Goal: Information Seeking & Learning: Learn about a topic

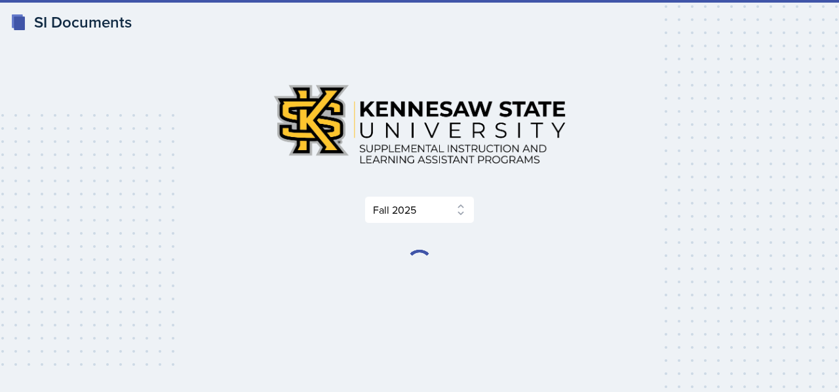
select select "2bed604d-1099-4043-b1bc-2365e8740244"
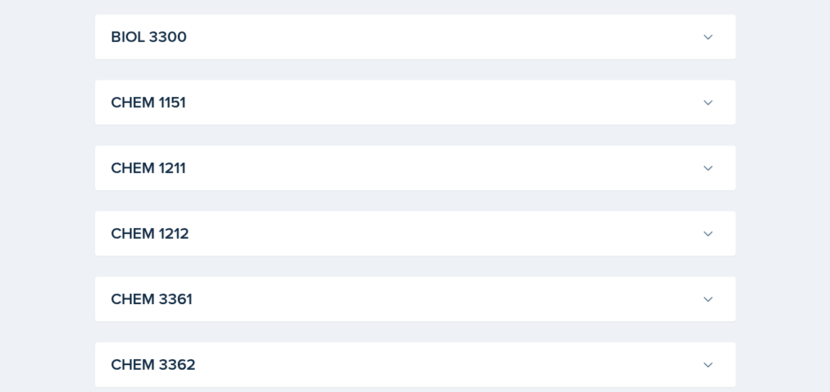
scroll to position [568, 0]
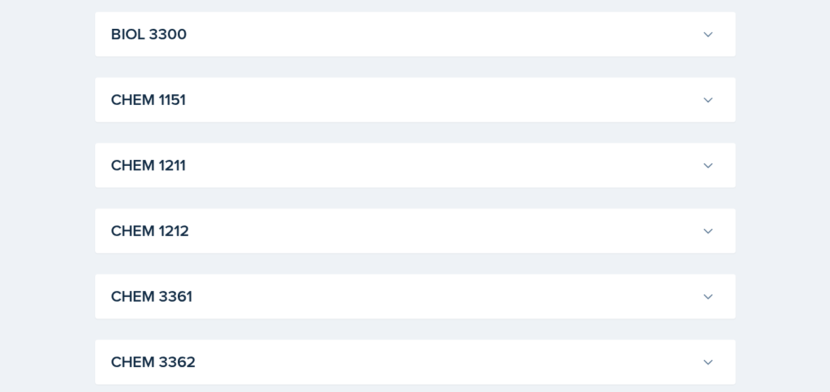
click at [150, 153] on h3 "CHEM 1211" at bounding box center [403, 165] width 585 height 24
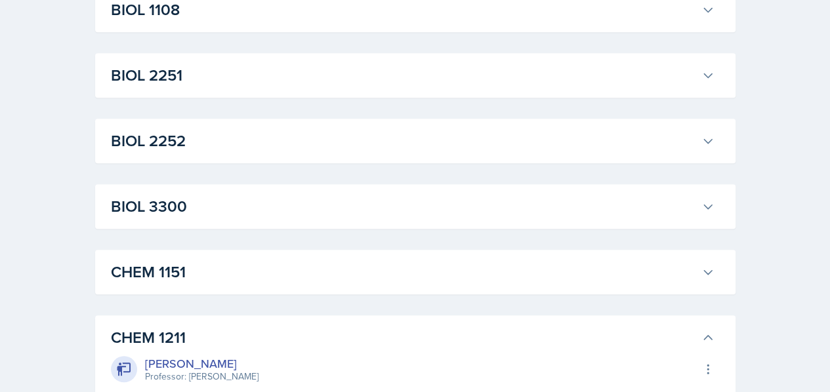
scroll to position [395, 0]
click at [258, 342] on h3 "CHEM 1211" at bounding box center [403, 339] width 585 height 24
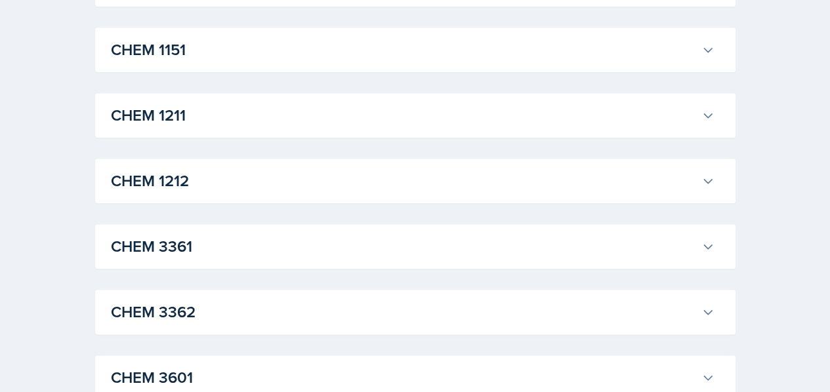
scroll to position [620, 0]
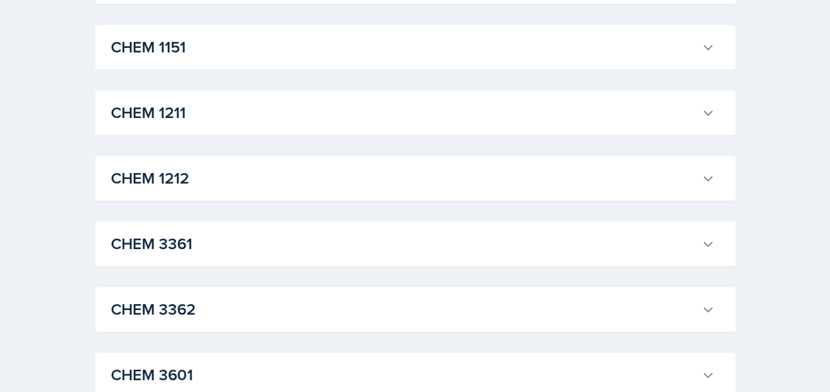
click at [173, 108] on h3 "CHEM 1211" at bounding box center [403, 113] width 585 height 24
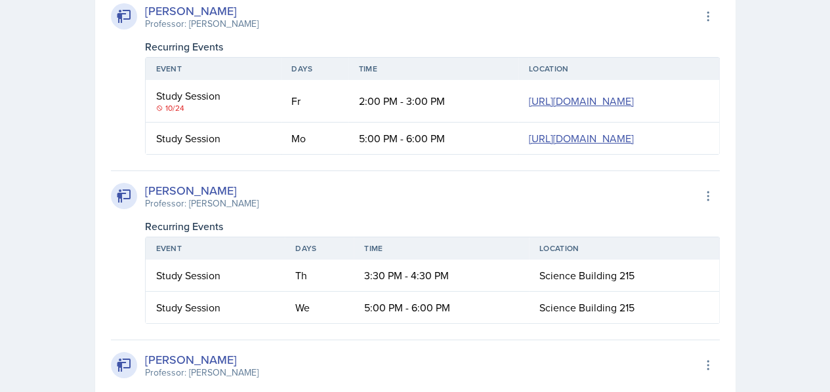
scroll to position [2419, 0]
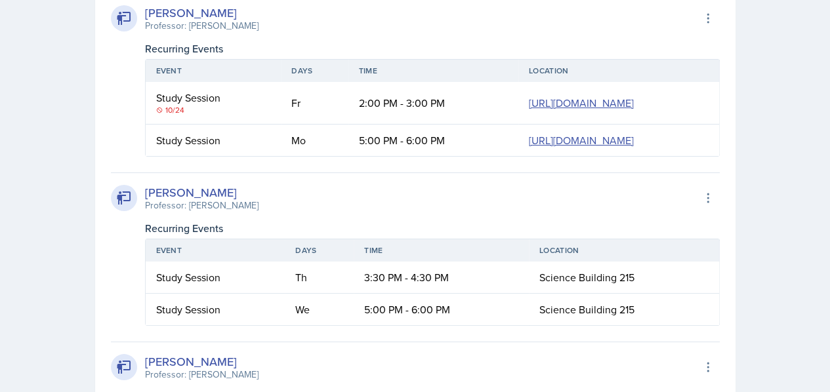
scroll to position [2416, 0]
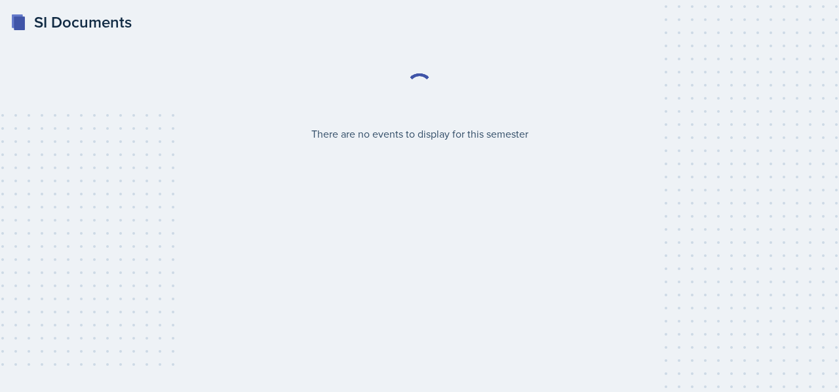
select select "2bed604d-1099-4043-b1bc-2365e8740244"
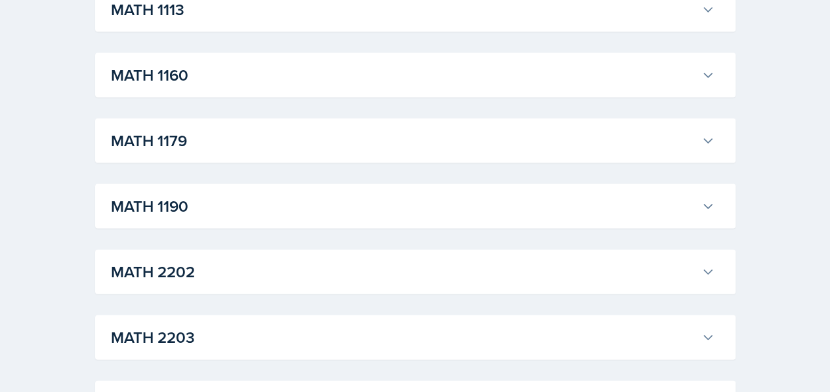
click at [266, 217] on button "MATH 1190" at bounding box center [412, 206] width 609 height 29
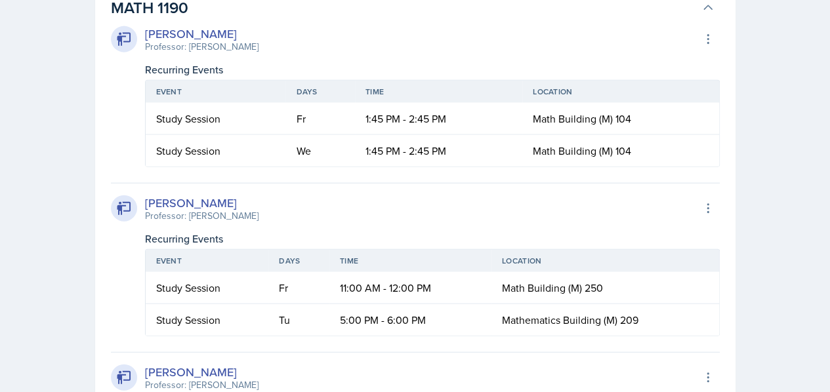
scroll to position [1512, 0]
